Goal: Find specific fact: Find specific fact

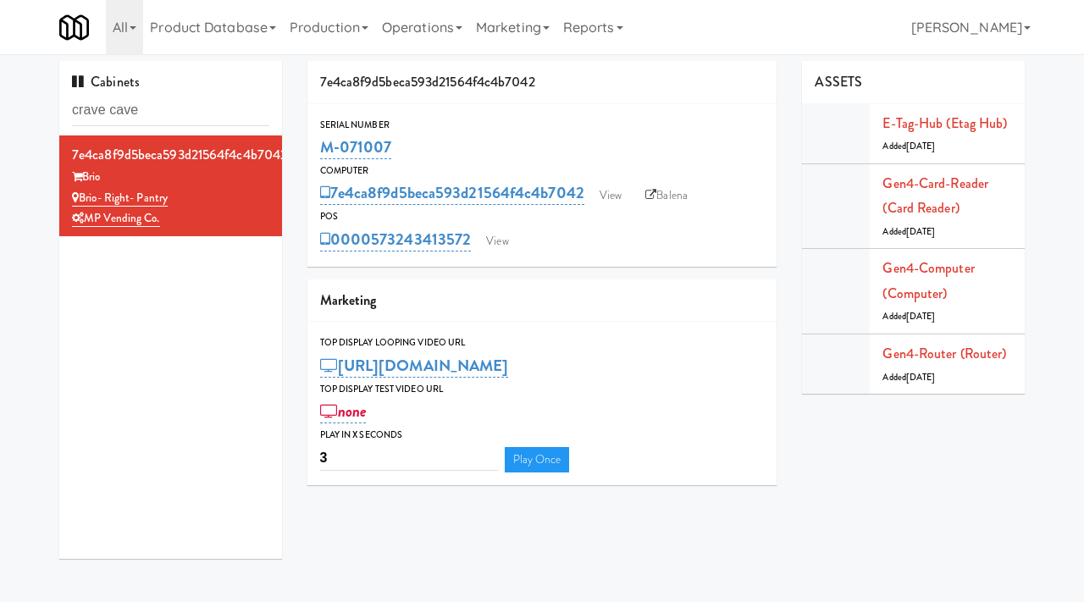
type input "crave cave"
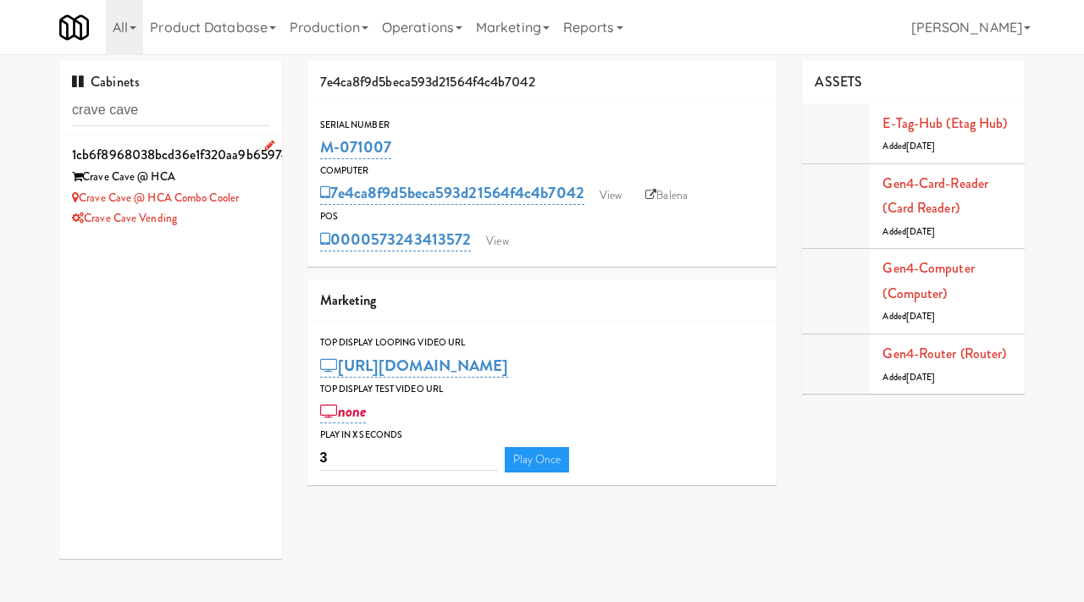
click at [252, 213] on div "Crave Cave Vending" at bounding box center [170, 218] width 197 height 21
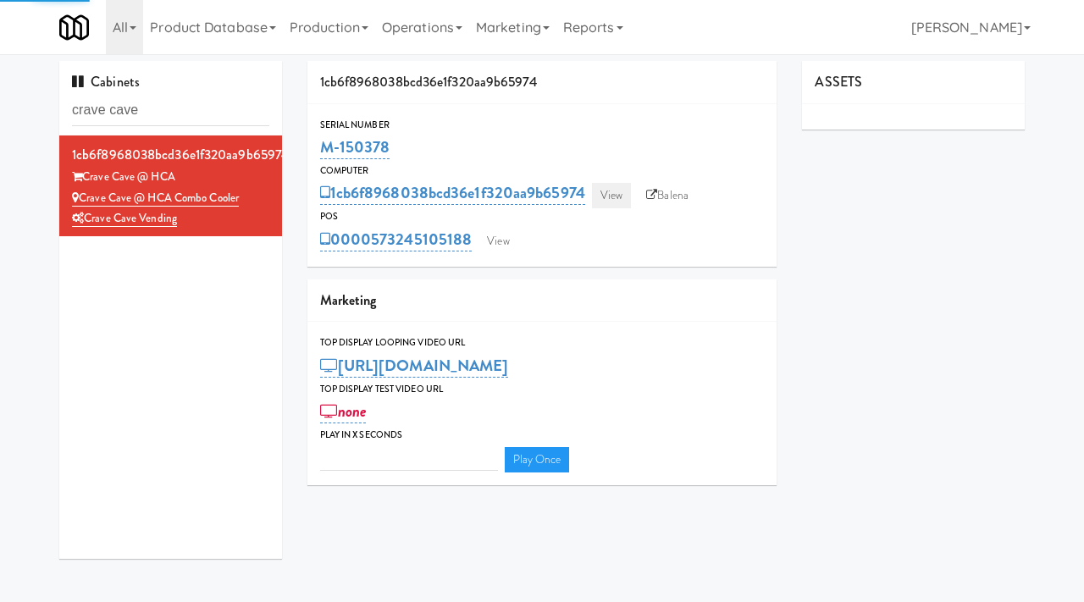
type input "3"
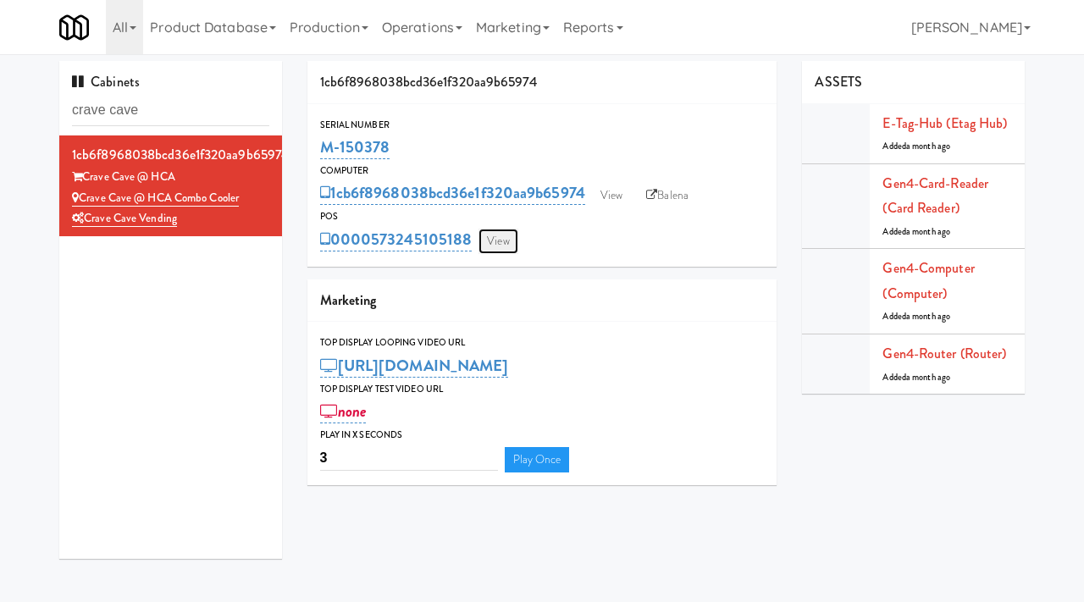
click at [494, 244] on link "View" at bounding box center [498, 241] width 39 height 25
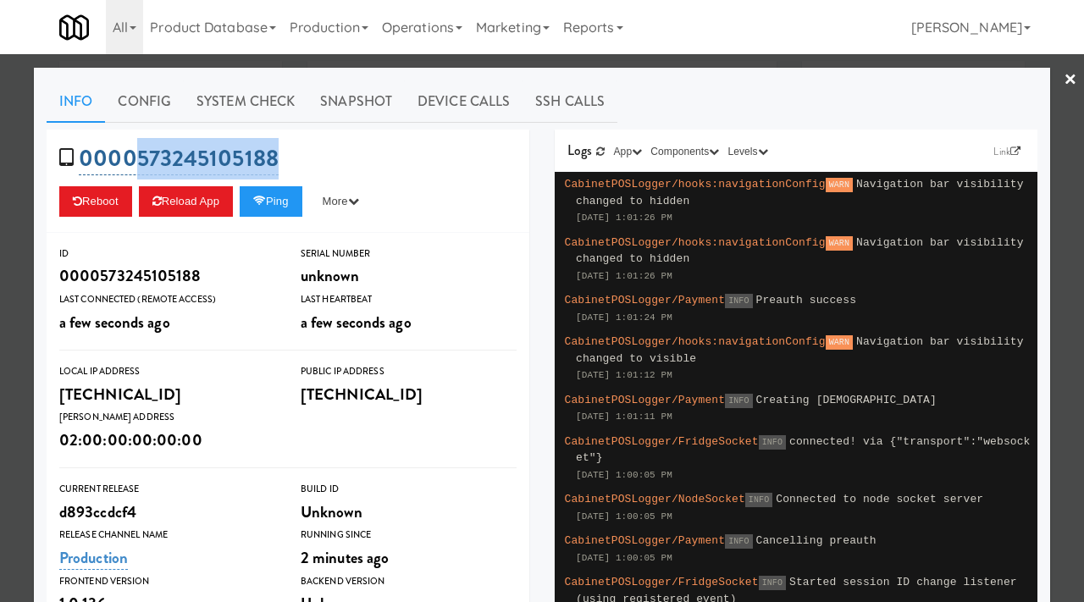
drag, startPoint x: 294, startPoint y: 159, endPoint x: 139, endPoint y: 163, distance: 155.1
click at [139, 163] on div "0000573245105188 Reboot Reload App Ping More Ping Server Restart Server Force R…" at bounding box center [288, 181] width 483 height 103
copy link "573245105188"
